Goal: Navigation & Orientation: Find specific page/section

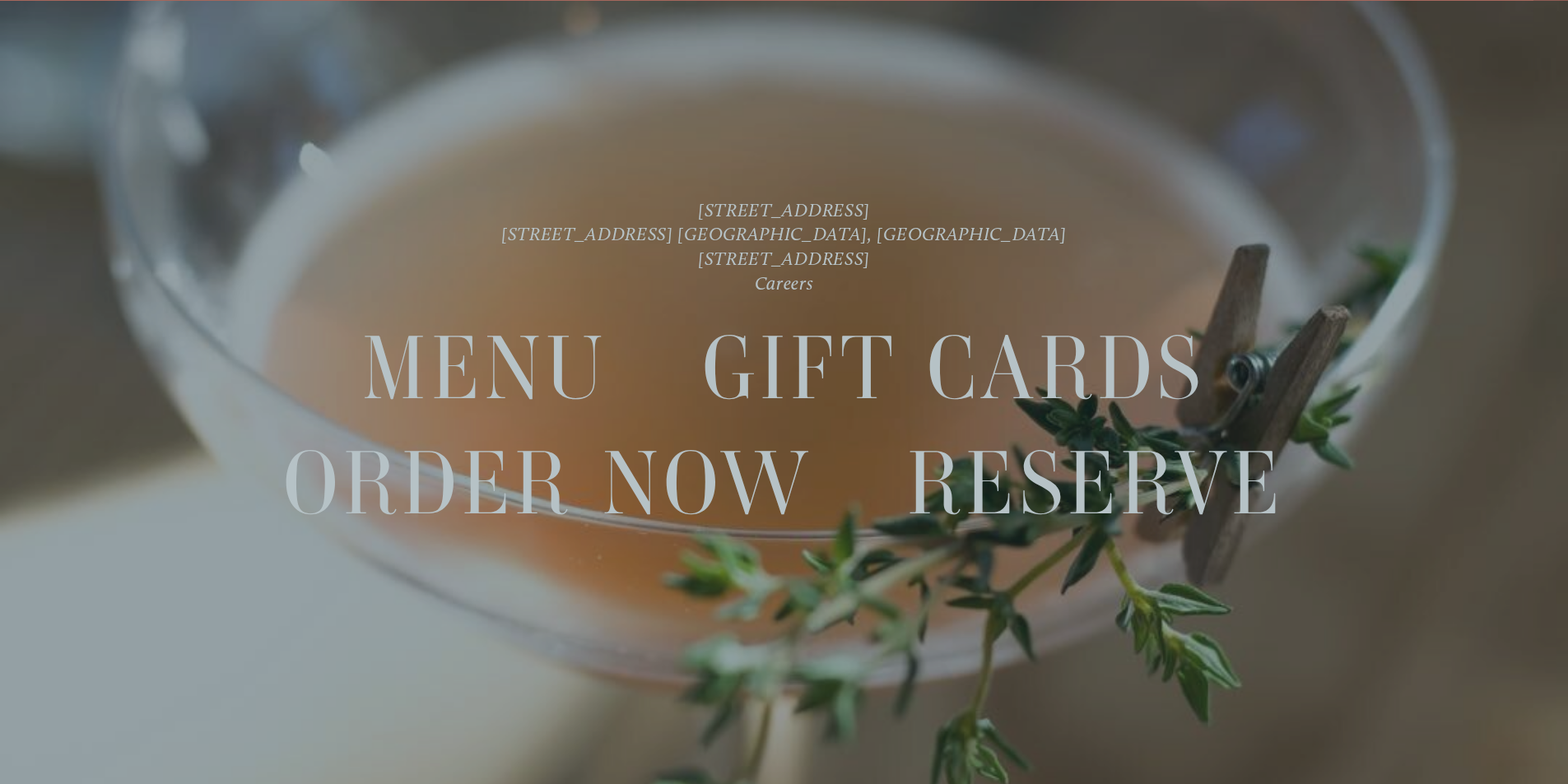
scroll to position [35, 0]
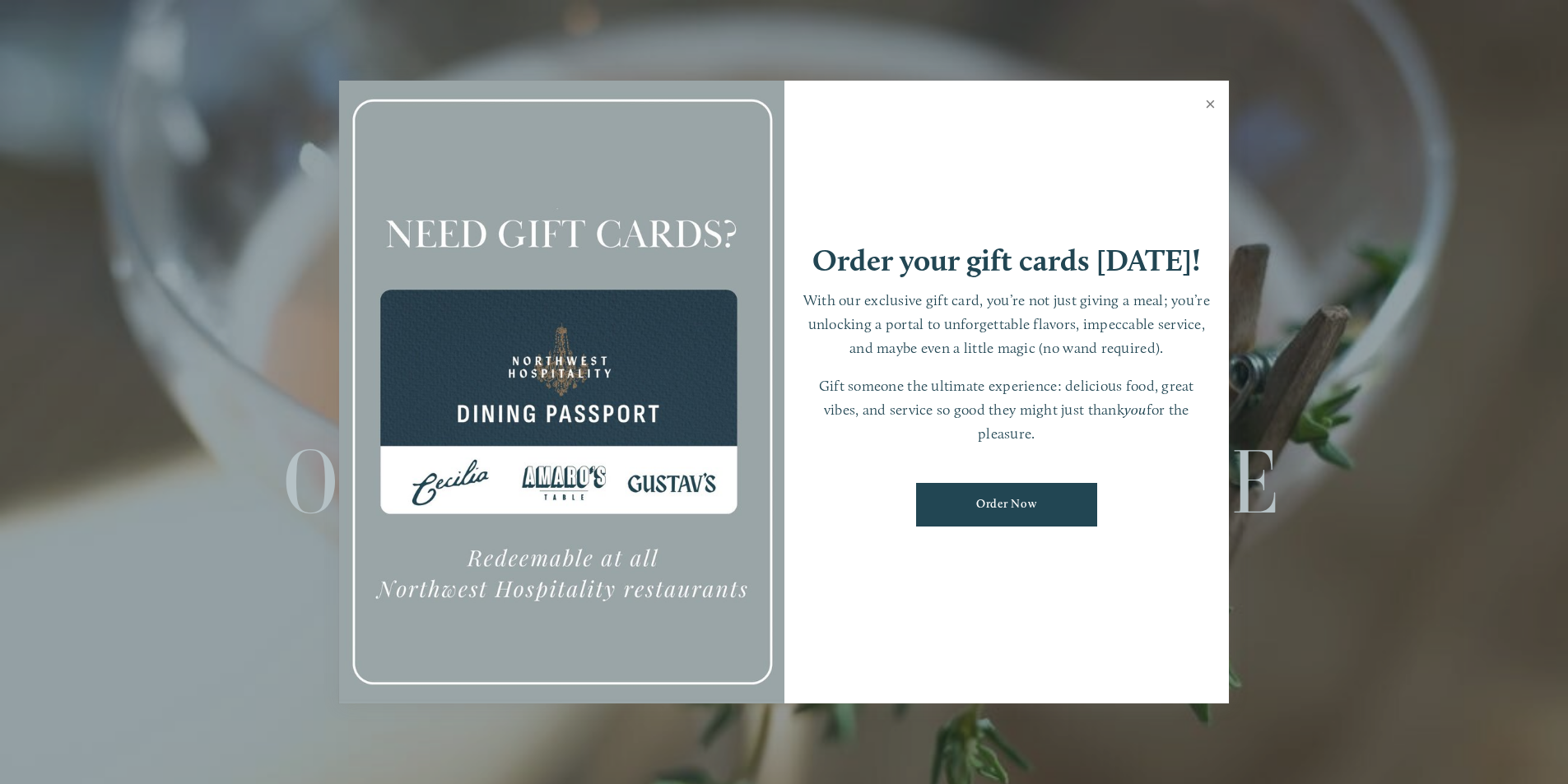
click at [1209, 91] on link "Close" at bounding box center [1210, 106] width 32 height 46
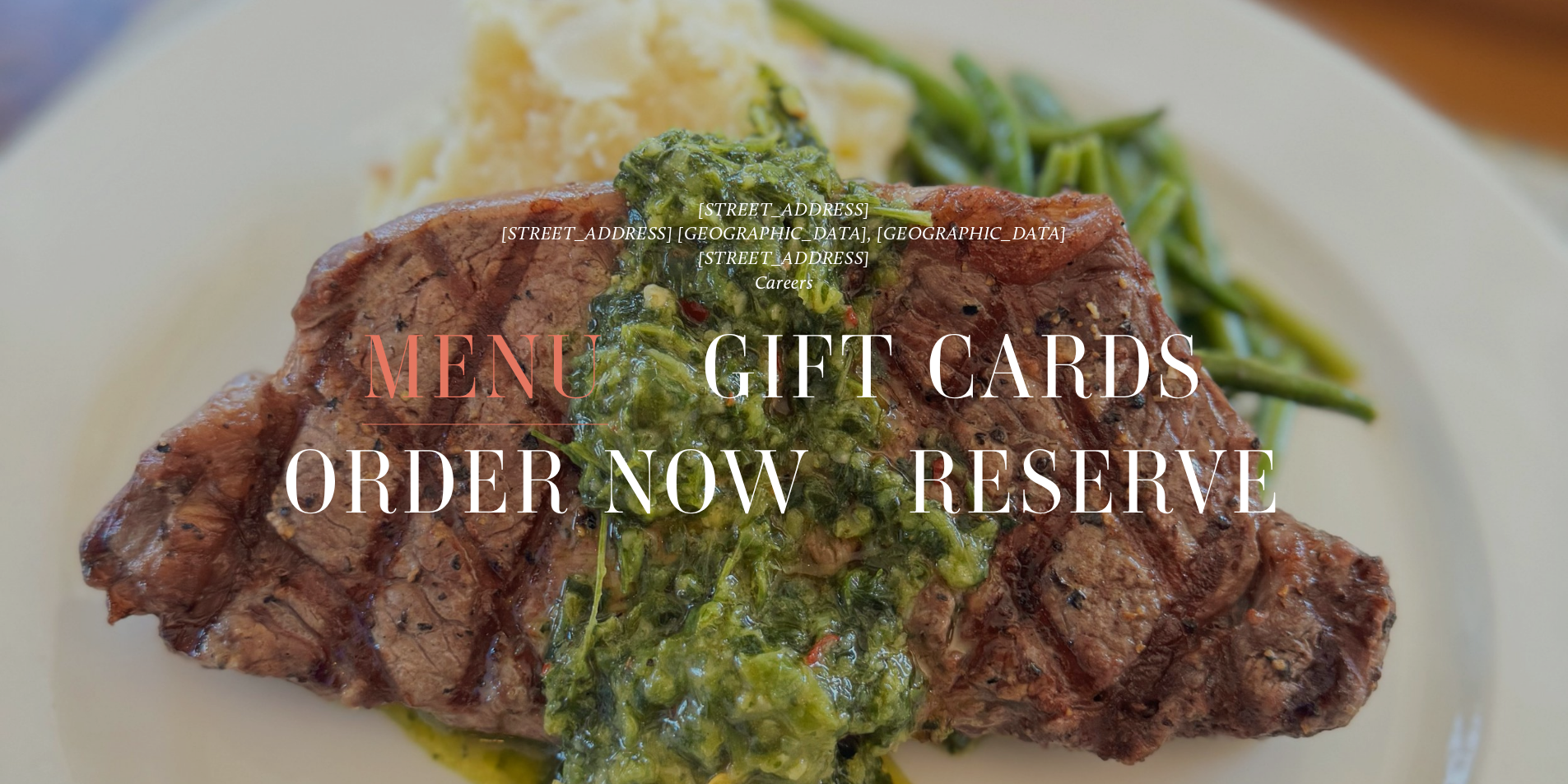
click at [531, 381] on span "Menu" at bounding box center [484, 369] width 245 height 114
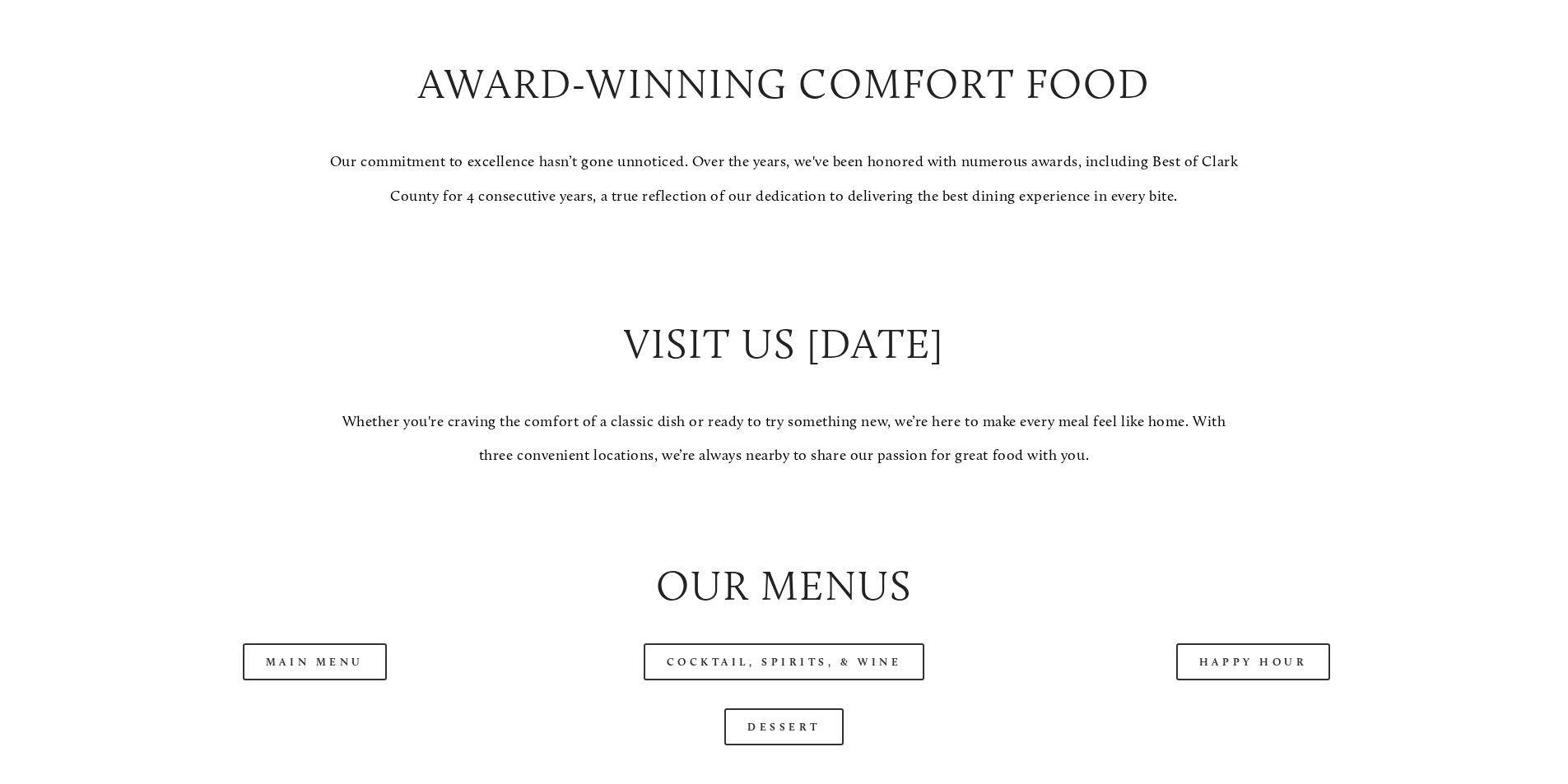
scroll to position [1810, 0]
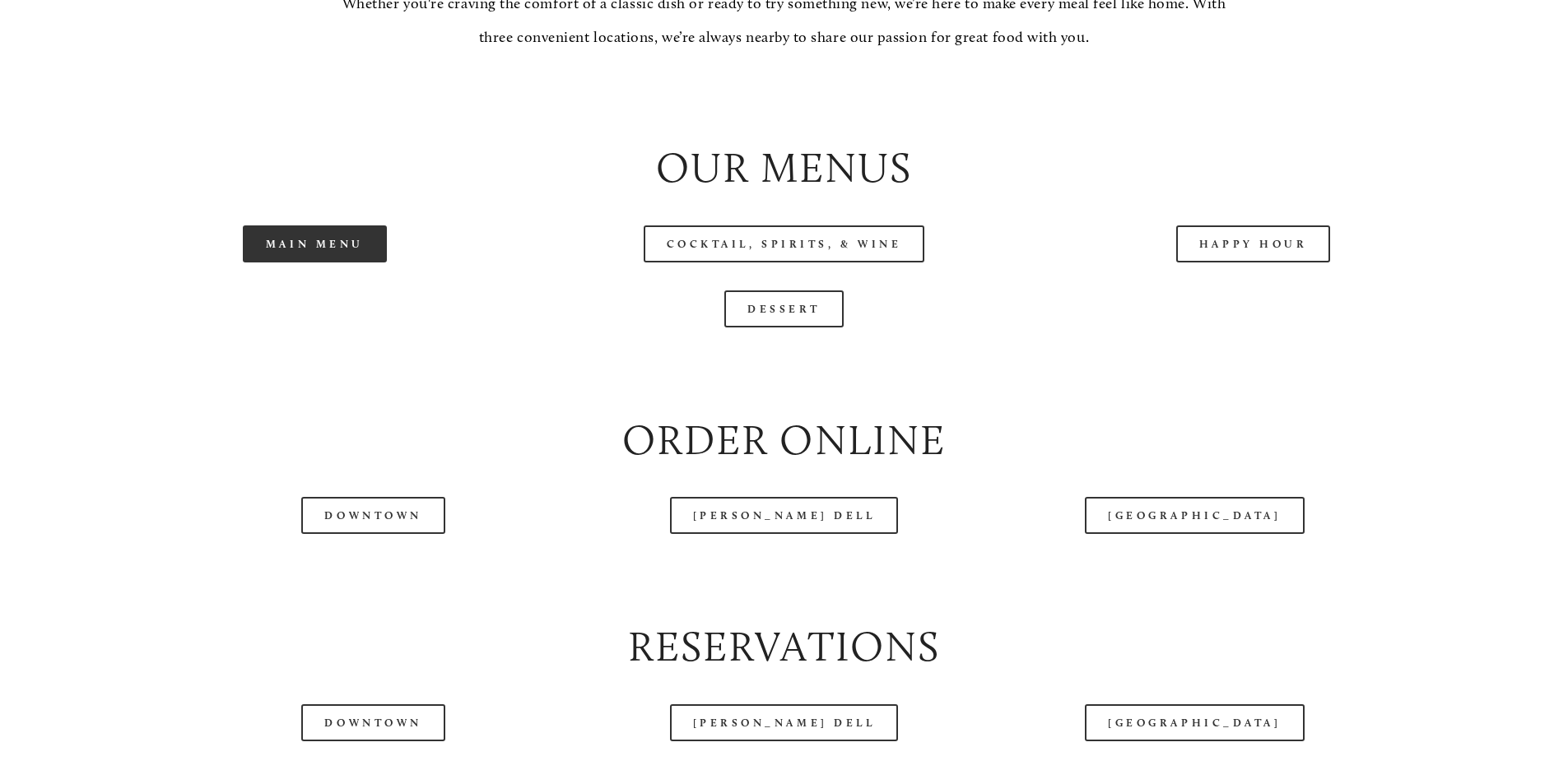
click at [331, 262] on link "Main Menu" at bounding box center [315, 244] width 144 height 37
